Goal: Find specific page/section

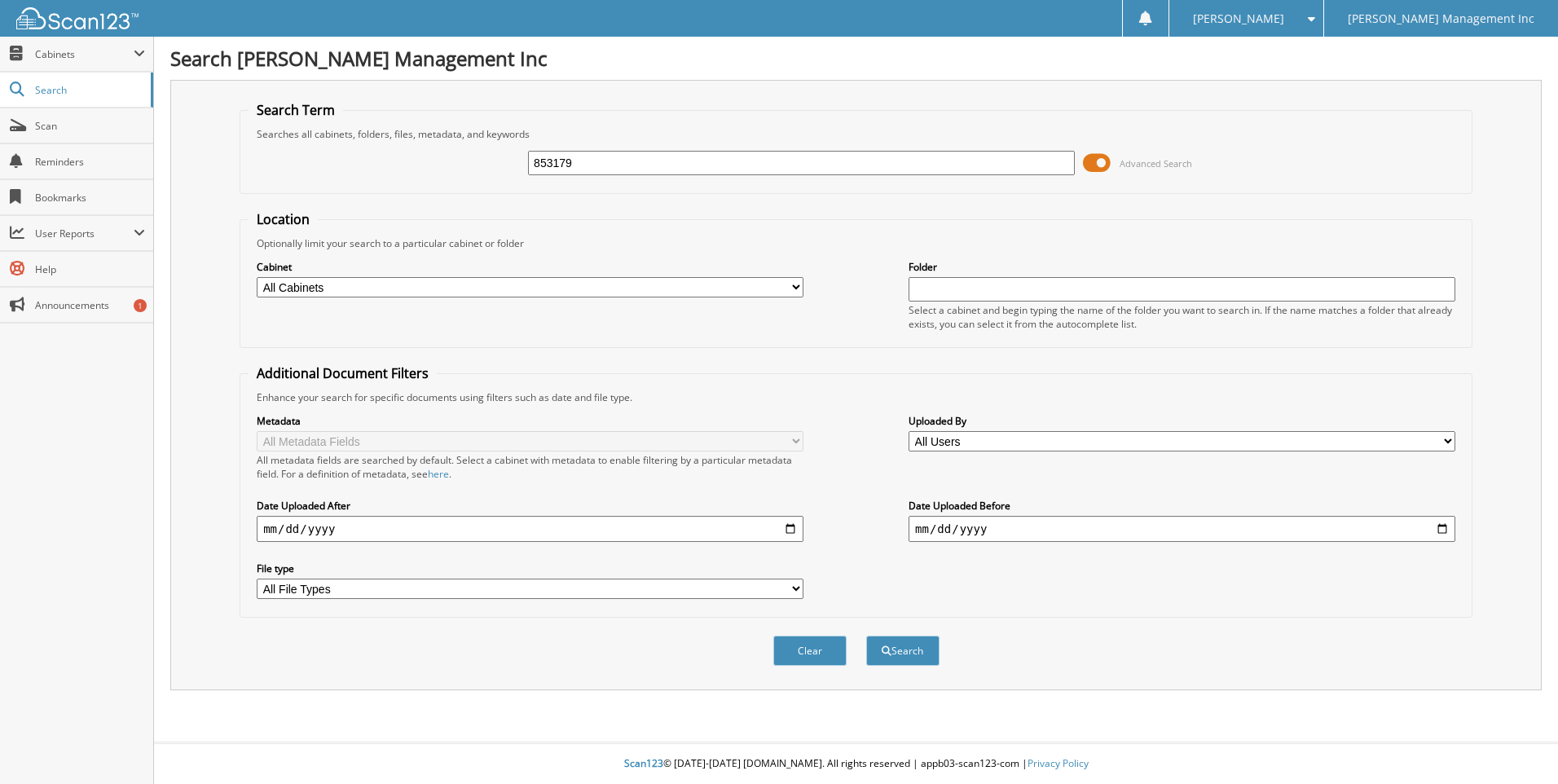
type input "853179"
click at [867, 636] on button "Search" at bounding box center [903, 650] width 74 height 30
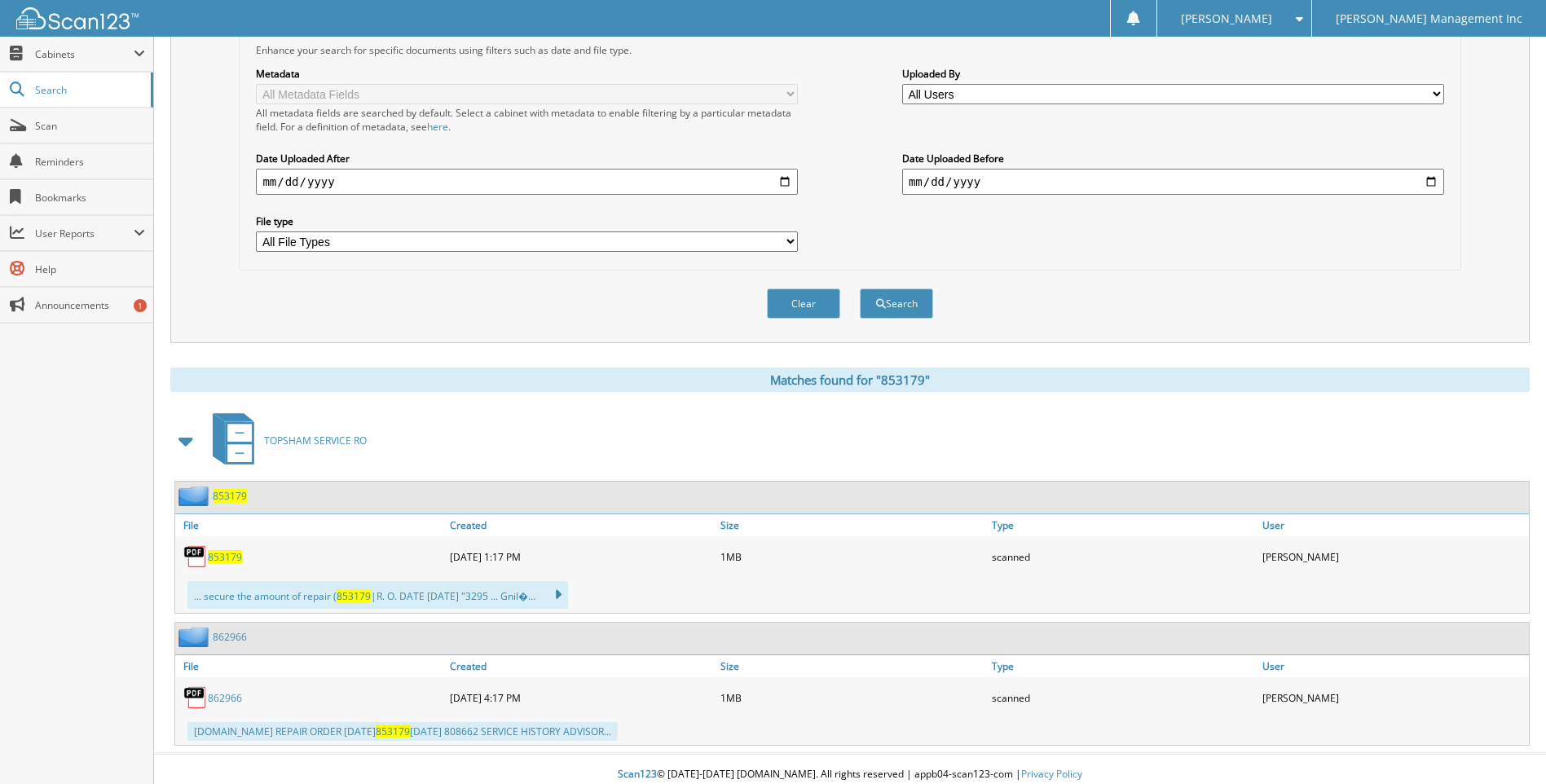
scroll to position [359, 0]
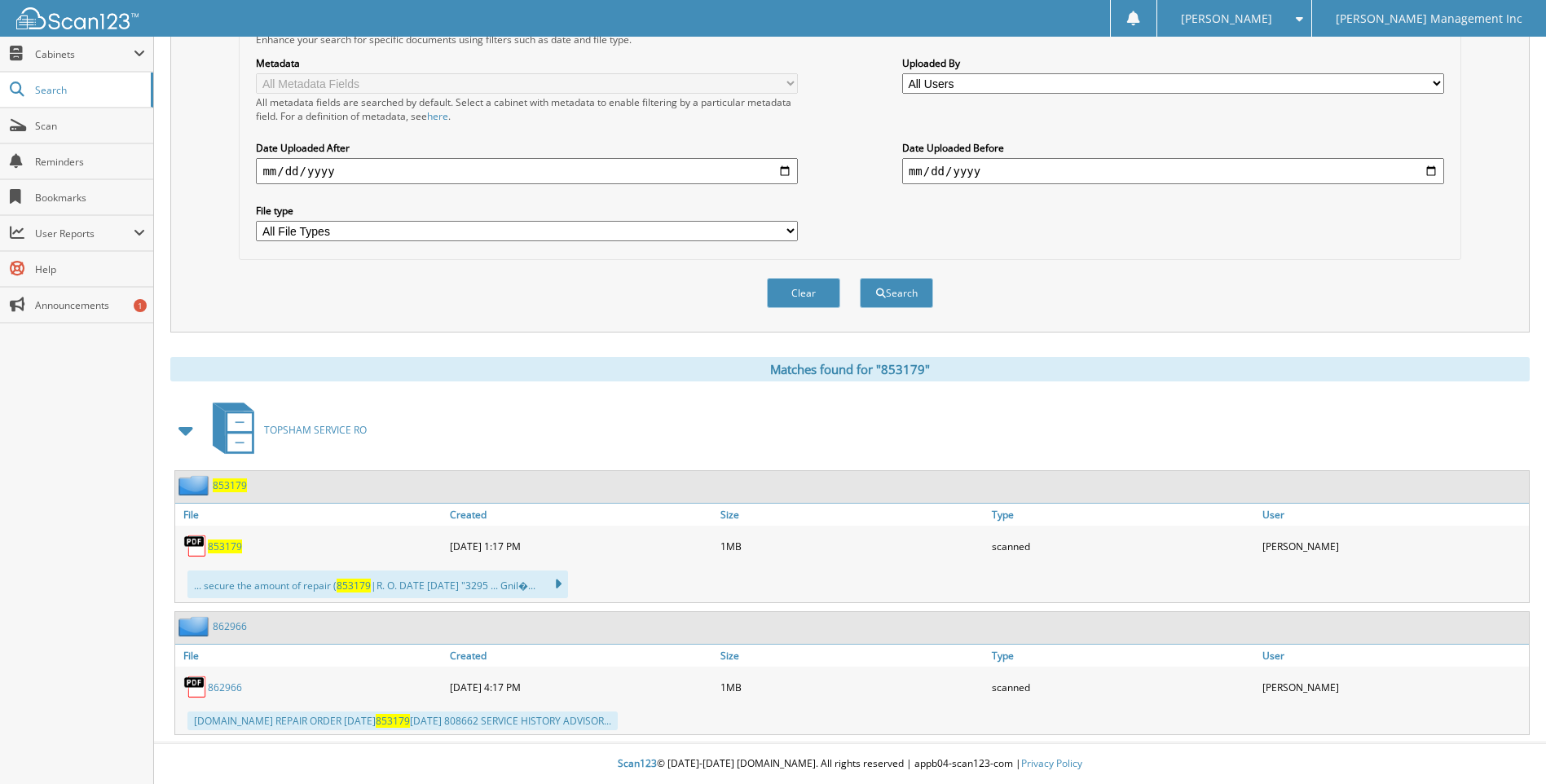
click at [218, 550] on span "853179" at bounding box center [225, 546] width 34 height 13
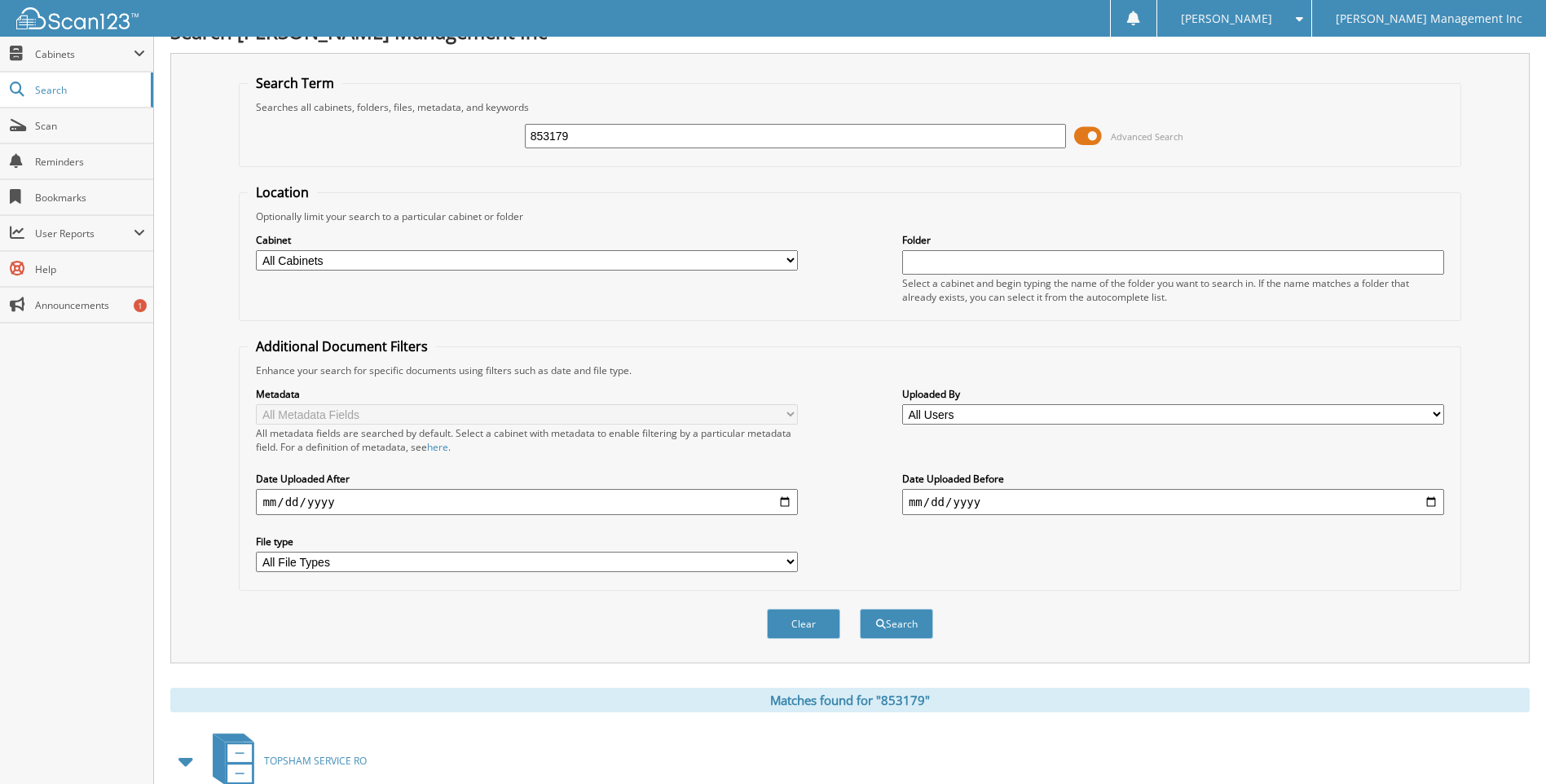
scroll to position [0, 0]
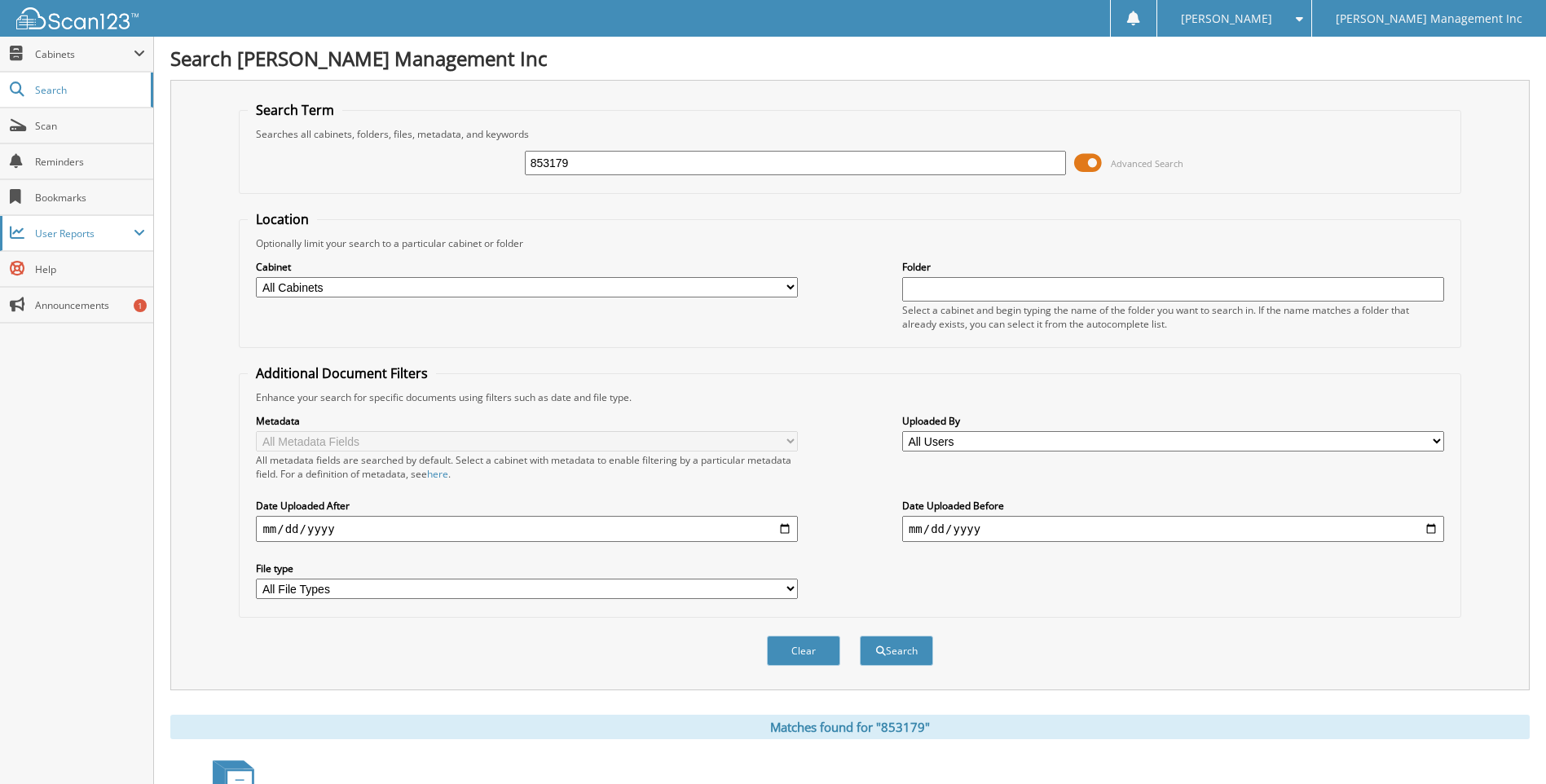
click at [85, 222] on span "User Reports" at bounding box center [77, 234] width 153 height 35
click at [89, 264] on span "My Recent Activity" at bounding box center [84, 268] width 120 height 14
